Goal: Task Accomplishment & Management: Manage account settings

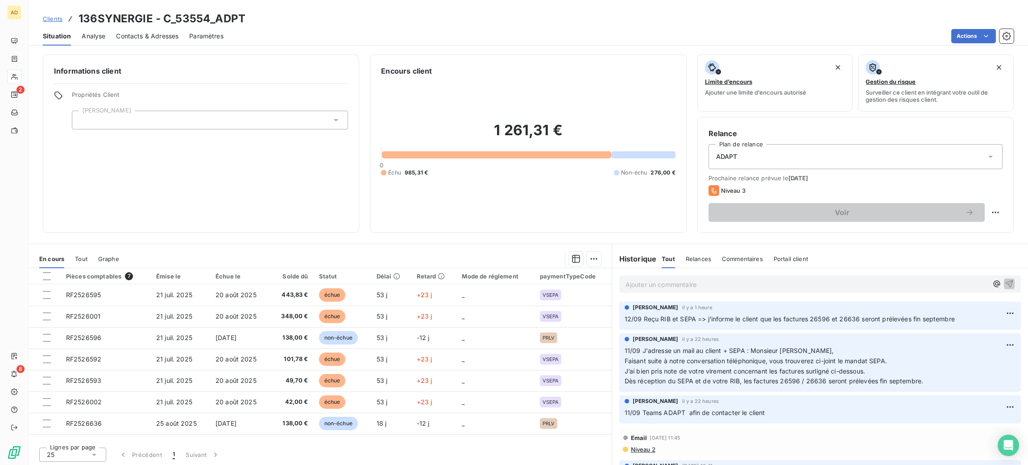
scroll to position [1, 0]
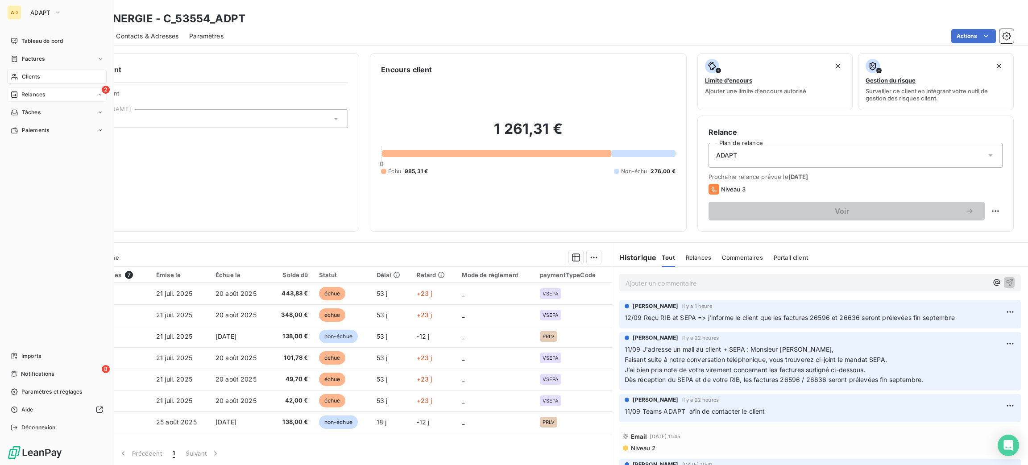
click at [38, 96] on span "Relances" at bounding box center [33, 95] width 24 height 8
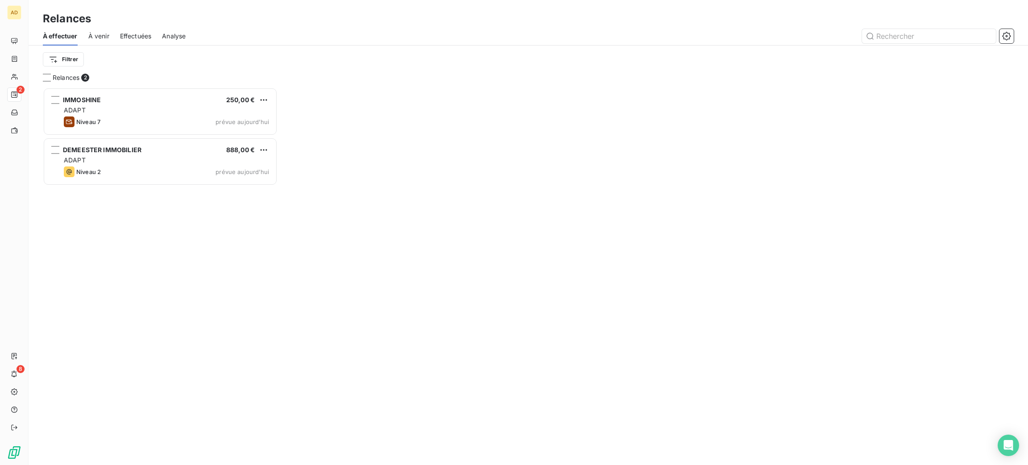
scroll to position [367, 224]
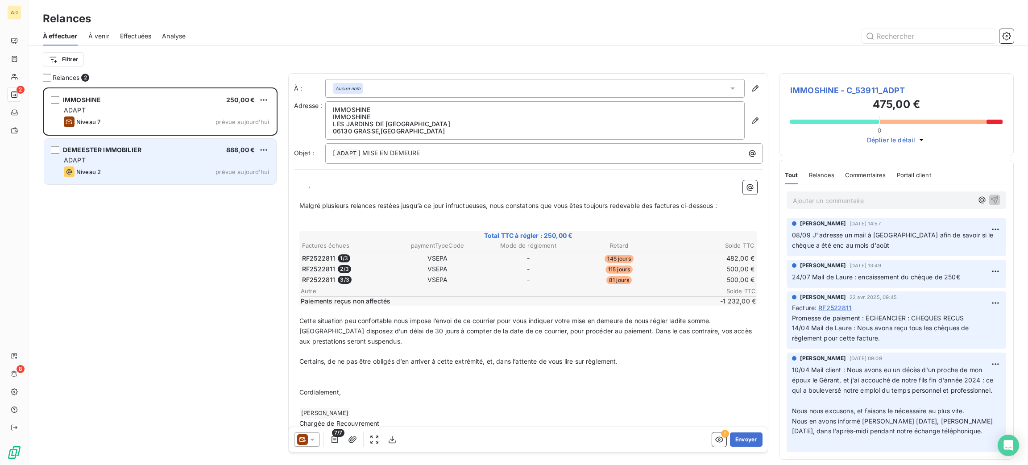
click at [108, 154] on div "DEMEESTER IMMOBILIER" at bounding box center [102, 150] width 79 height 9
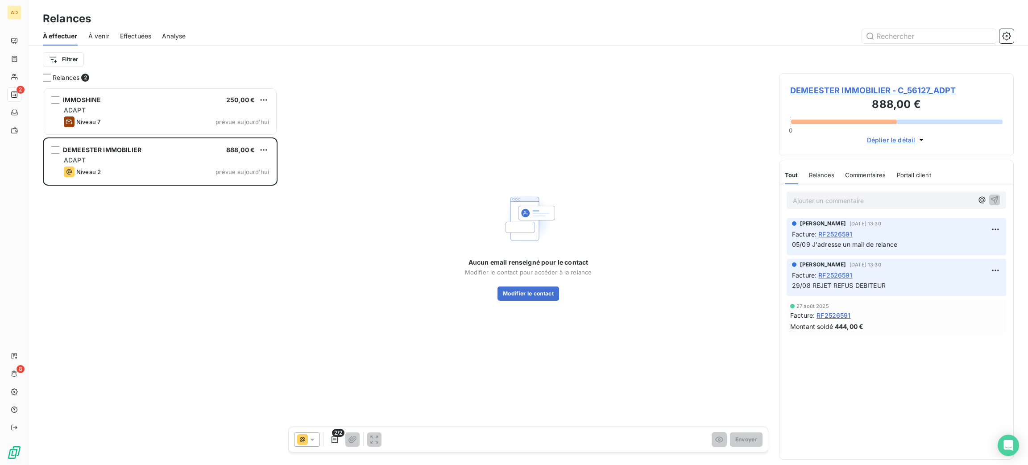
click at [882, 82] on div "DEMEESTER IMMOBILIER - C_56127_ADPT 888,00 € 0 Déplier le détail" at bounding box center [896, 114] width 235 height 83
click at [882, 88] on span "DEMEESTER IMMOBILIER - C_56127_ADPT" at bounding box center [896, 90] width 212 height 12
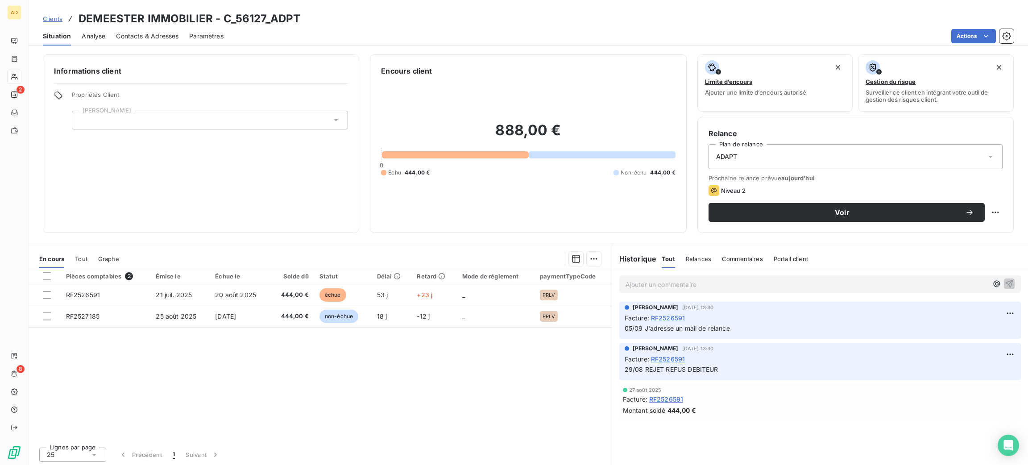
click at [141, 29] on div "Contacts & Adresses" at bounding box center [147, 36] width 62 height 19
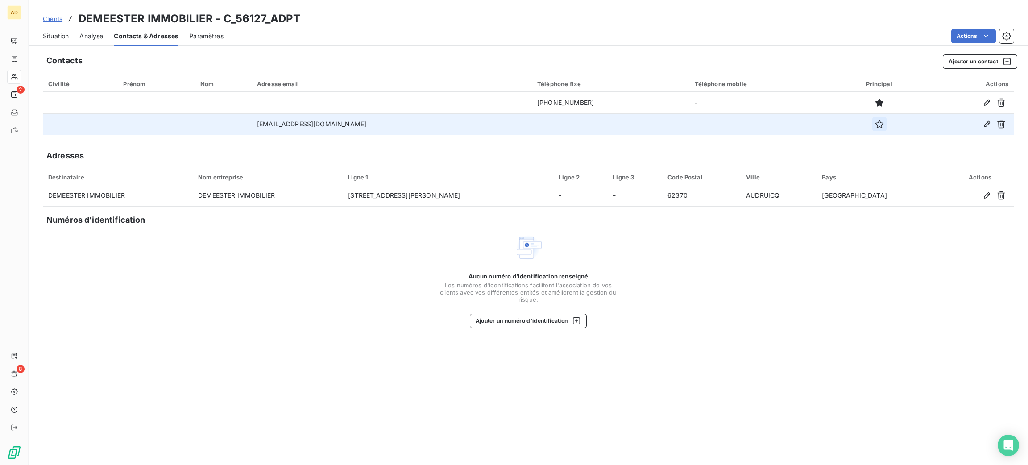
click at [875, 123] on icon "button" at bounding box center [879, 124] width 8 height 8
click at [59, 32] on span "Situation" at bounding box center [56, 36] width 26 height 9
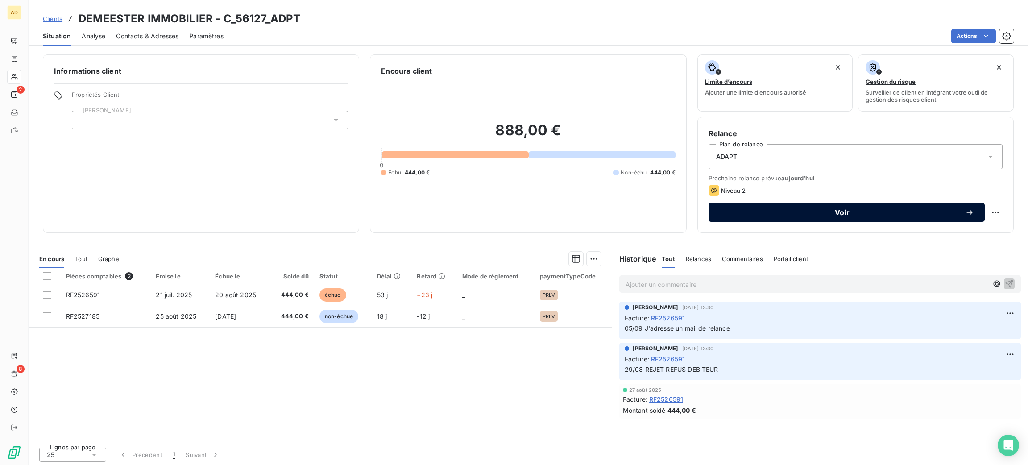
click at [825, 213] on span "Voir" at bounding box center [842, 212] width 246 height 7
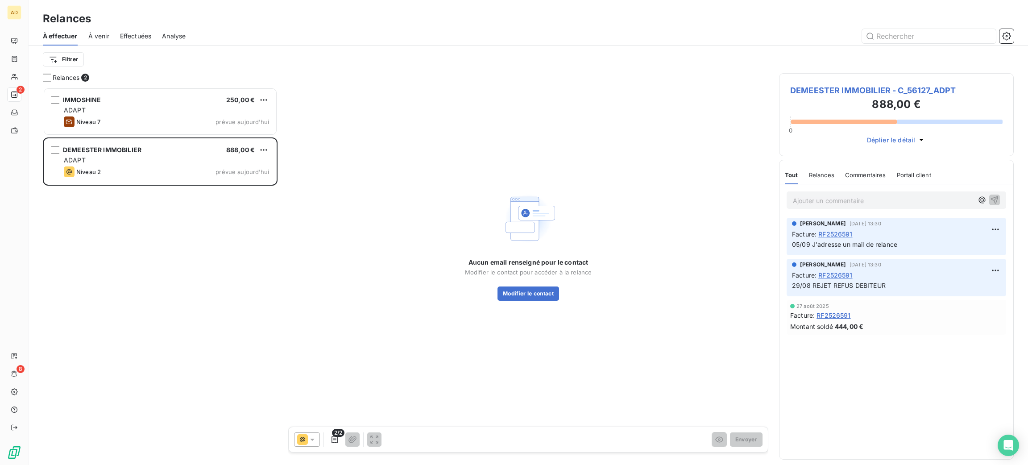
scroll to position [367, 224]
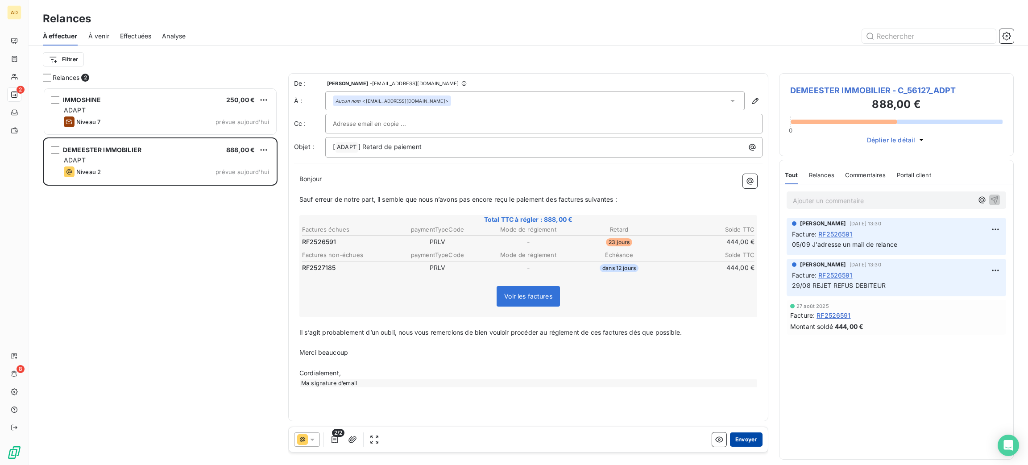
click at [751, 441] on button "Envoyer" at bounding box center [746, 439] width 33 height 14
